Goal: Information Seeking & Learning: Learn about a topic

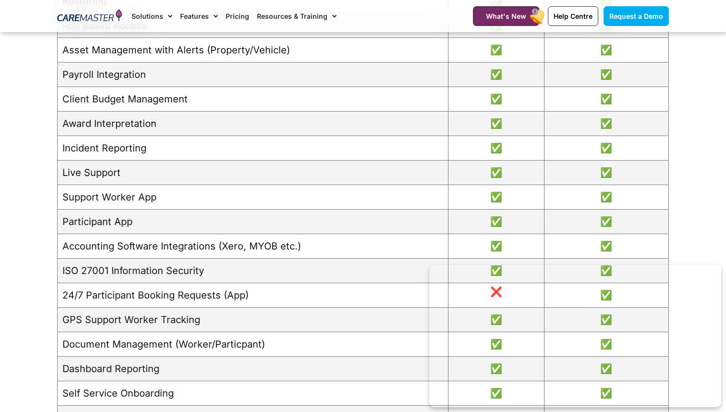
scroll to position [925, 0]
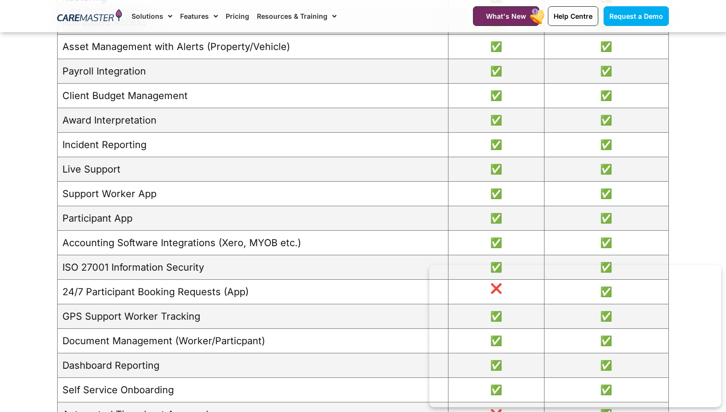
click at [130, 303] on td "24/7 Participant Booking Requests (App)" at bounding box center [253, 291] width 391 height 24
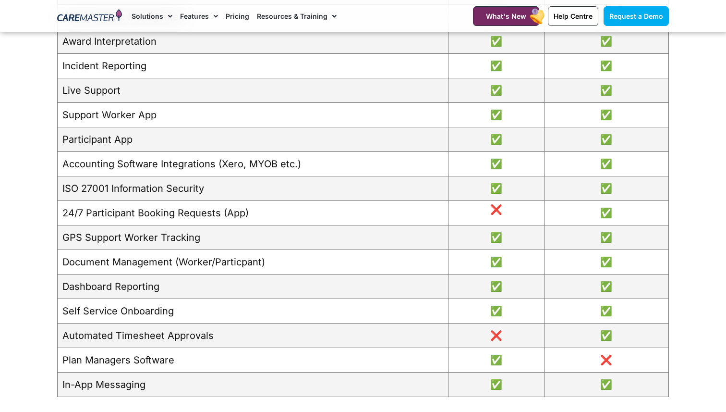
scroll to position [994, 0]
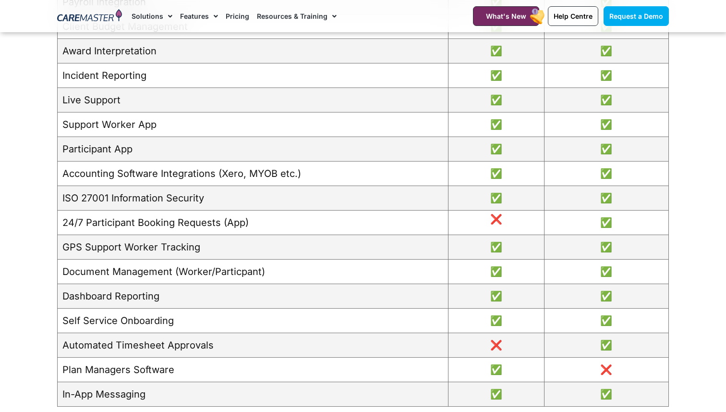
click at [231, 171] on td "Accounting Software Integrations (Xero, MYOB etc.)" at bounding box center [253, 173] width 391 height 24
click at [255, 173] on td "Accounting Software Integrations (Xero, MYOB etc.)" at bounding box center [253, 173] width 391 height 24
click at [281, 173] on td "Accounting Software Integrations (Xero, MYOB etc.)" at bounding box center [253, 173] width 391 height 24
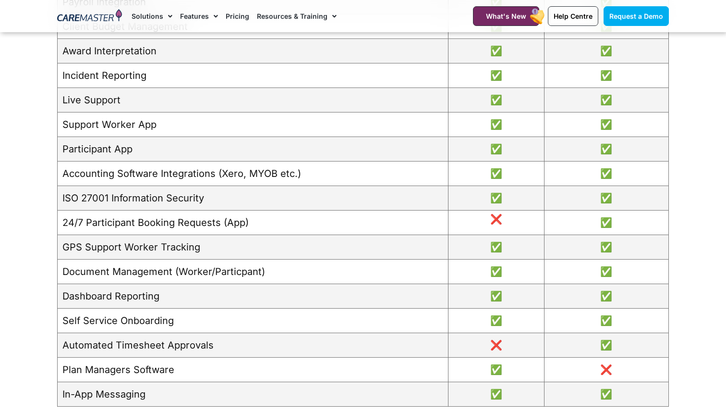
click at [281, 173] on td "Accounting Software Integrations (Xero, MYOB etc.)" at bounding box center [253, 173] width 391 height 24
click at [254, 172] on td "Accounting Software Integrations (Xero, MYOB etc.)" at bounding box center [253, 173] width 391 height 24
click at [218, 174] on td "Accounting Software Integrations (Xero, MYOB etc.)" at bounding box center [253, 173] width 391 height 24
click at [229, 174] on td "Accounting Software Integrations (Xero, MYOB etc.)" at bounding box center [253, 173] width 391 height 24
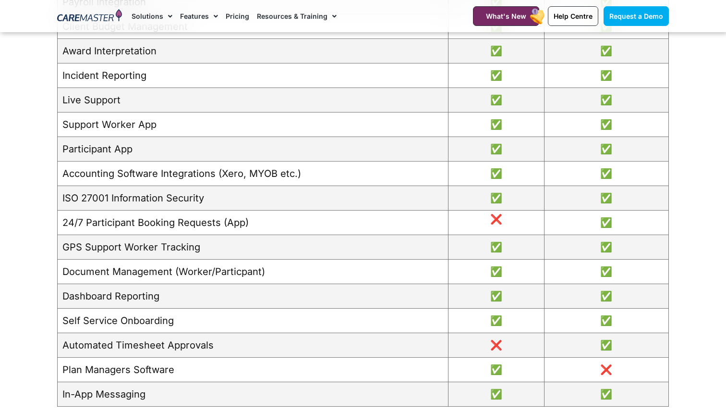
click at [229, 174] on td "Accounting Software Integrations (Xero, MYOB etc.)" at bounding box center [253, 173] width 391 height 24
click at [238, 225] on td "24/7 Participant Booking Requests (App)" at bounding box center [253, 222] width 391 height 24
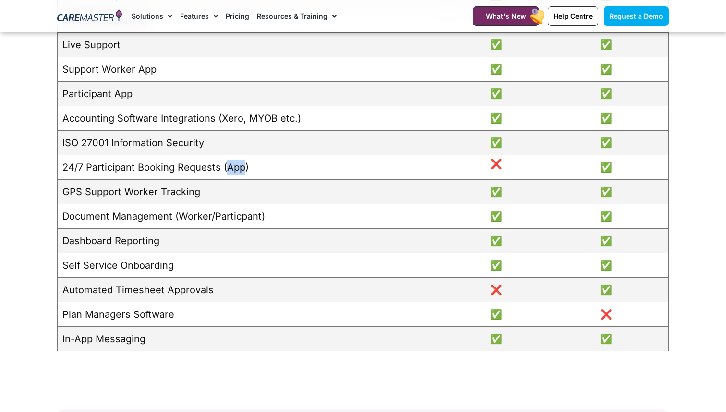
scroll to position [1051, 0]
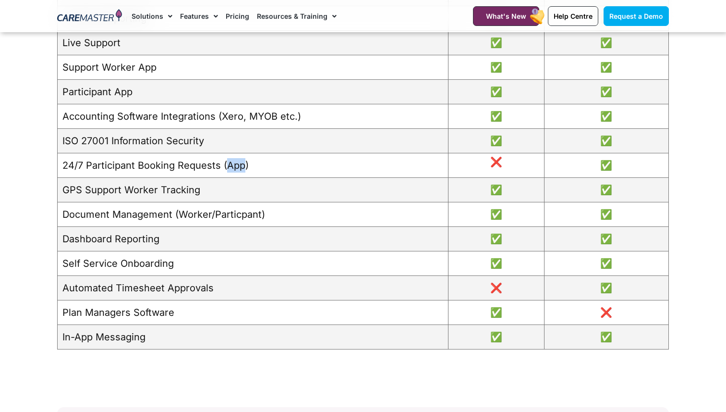
click at [237, 219] on td "Document Management (Worker/Particpant)" at bounding box center [253, 214] width 391 height 24
click at [196, 215] on td "Document Management (Worker/Particpant)" at bounding box center [253, 214] width 391 height 24
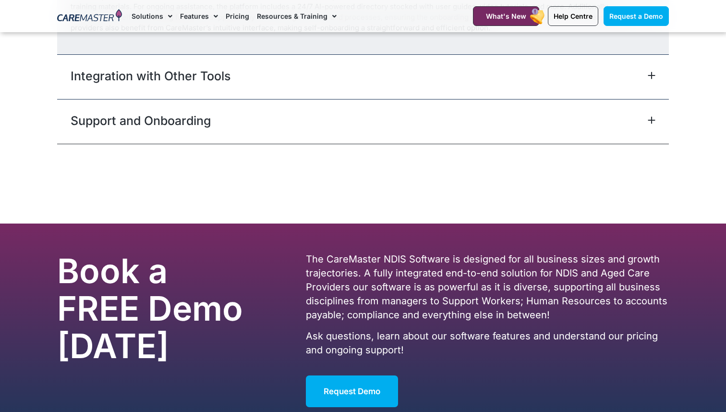
scroll to position [4392, 0]
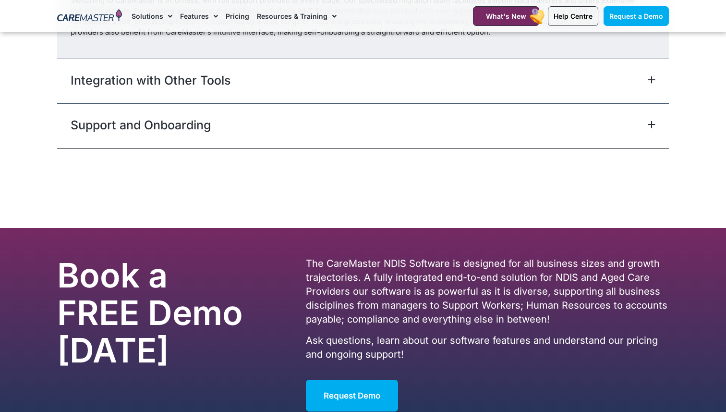
click at [284, 138] on div "Support and Onboarding" at bounding box center [363, 125] width 612 height 45
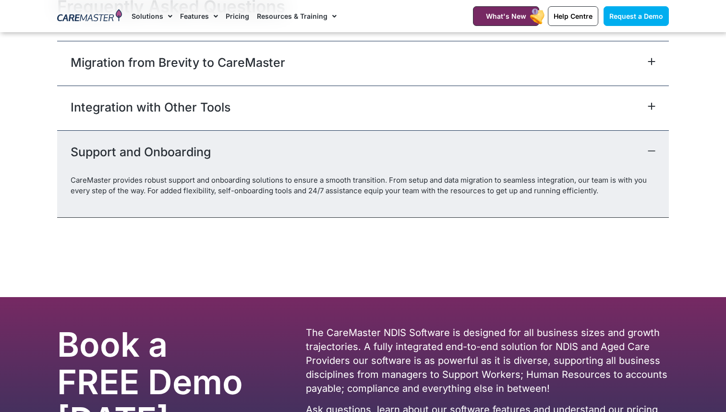
scroll to position [4251, 0]
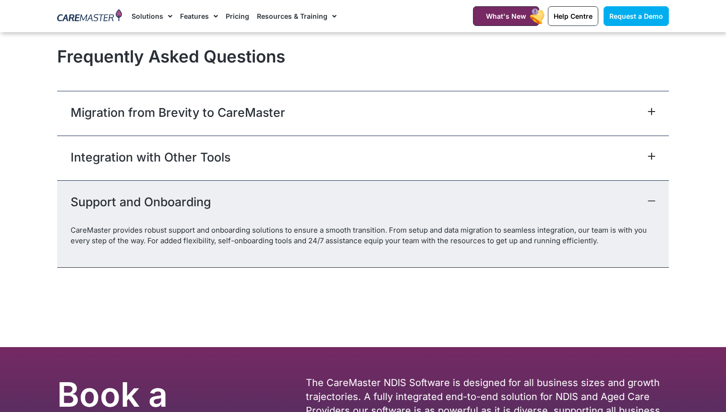
click at [272, 152] on div "Integration with Other Tools" at bounding box center [363, 157] width 612 height 45
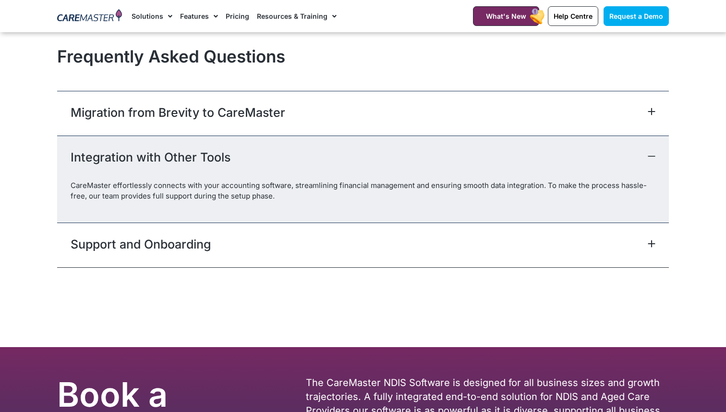
click at [266, 122] on div "Migration from Brevity to CareMaster" at bounding box center [363, 113] width 612 height 45
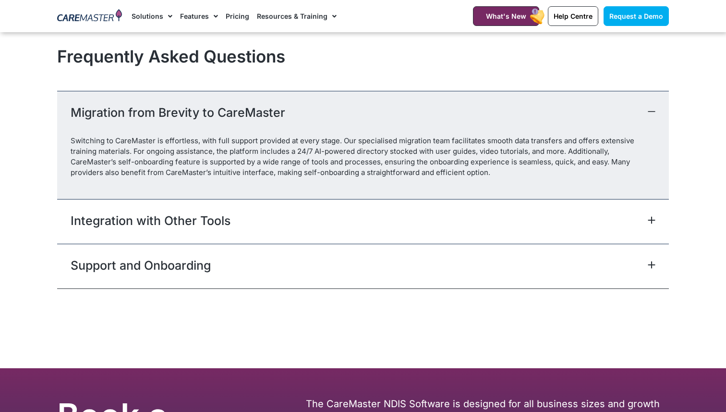
click at [263, 165] on p "Switching to CareMaster is effortless, with full support provided at every stag…" at bounding box center [363, 156] width 585 height 42
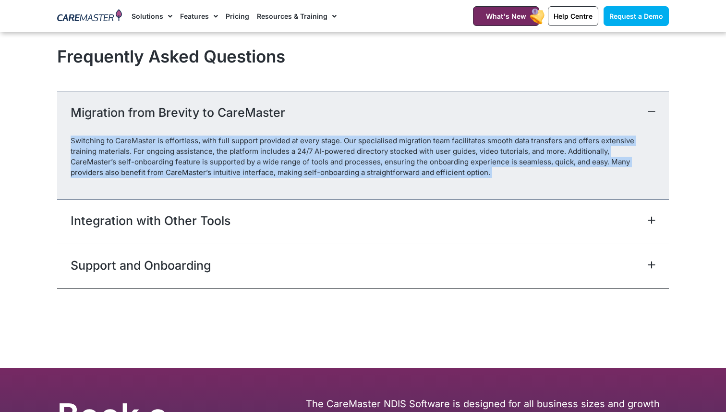
click at [263, 165] on p "Switching to CareMaster is effortless, with full support provided at every stag…" at bounding box center [363, 156] width 585 height 42
